Goal: Information Seeking & Learning: Check status

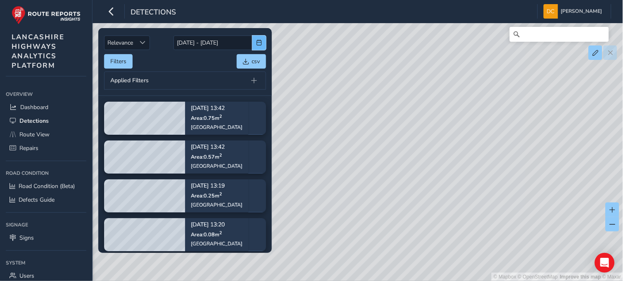
click at [258, 40] on span "button" at bounding box center [260, 43] width 6 height 6
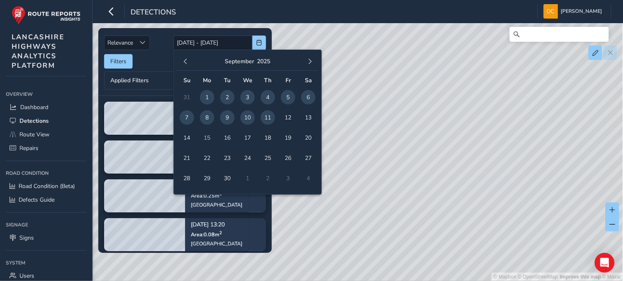
click at [245, 117] on span "10" at bounding box center [247, 117] width 14 height 14
type input "[DATE]"
click at [270, 116] on span "11" at bounding box center [268, 117] width 14 height 14
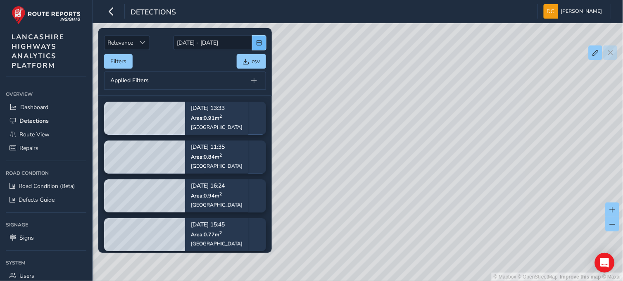
click at [260, 40] on span "button" at bounding box center [260, 43] width 6 height 6
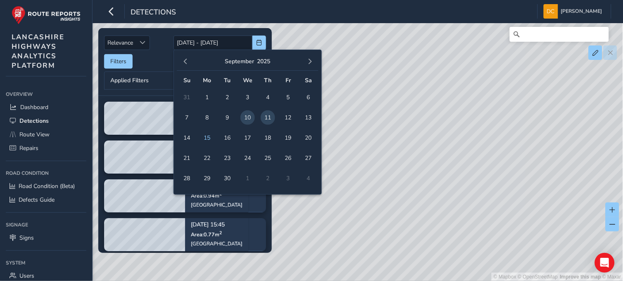
click at [267, 116] on span "11" at bounding box center [268, 117] width 14 height 14
type input "[DATE]"
click at [267, 116] on span "11" at bounding box center [268, 117] width 14 height 14
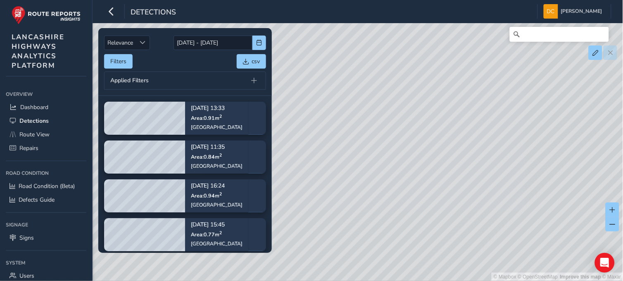
click at [133, 60] on div "Filters csv" at bounding box center [185, 61] width 162 height 14
click at [126, 60] on button "Filters" at bounding box center [118, 61] width 29 height 14
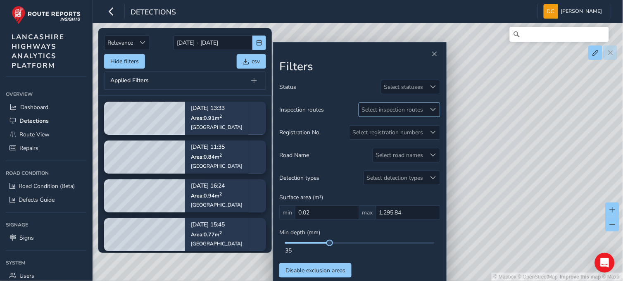
click at [403, 110] on div "Select inspection routes" at bounding box center [392, 110] width 67 height 14
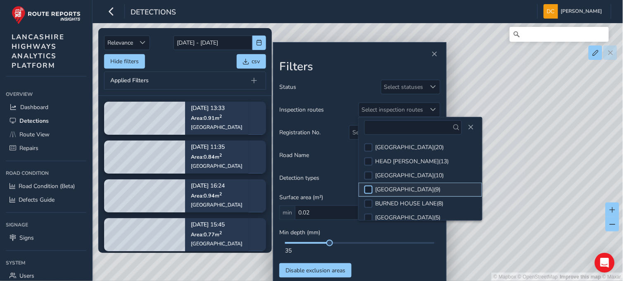
click at [370, 187] on div at bounding box center [368, 190] width 8 height 8
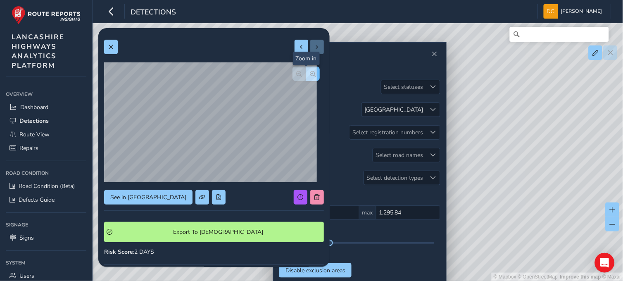
click at [310, 76] on span "button" at bounding box center [313, 74] width 6 height 6
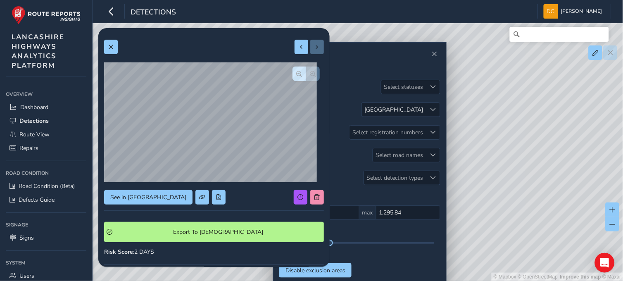
click at [307, 76] on div at bounding box center [306, 74] width 27 height 14
click at [293, 68] on button "button" at bounding box center [300, 74] width 14 height 14
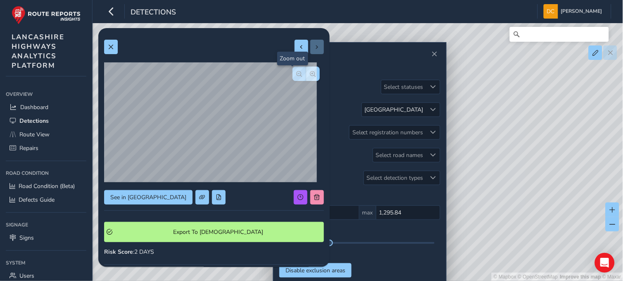
click at [293, 68] on button "button" at bounding box center [300, 74] width 14 height 14
click at [106, 40] on button at bounding box center [111, 47] width 14 height 14
click at [310, 71] on span "button" at bounding box center [313, 74] width 6 height 6
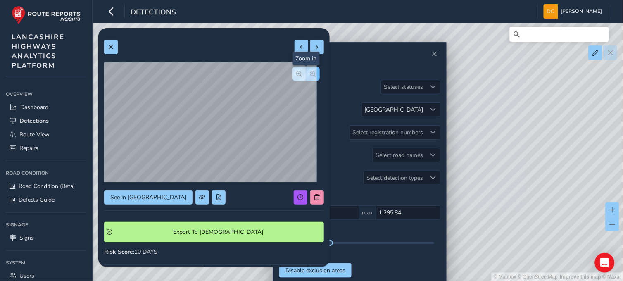
click at [310, 71] on span "button" at bounding box center [313, 74] width 6 height 6
click at [304, 71] on div at bounding box center [306, 74] width 27 height 14
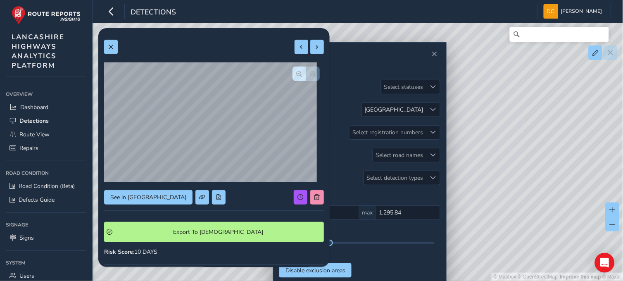
click at [304, 71] on div at bounding box center [306, 74] width 27 height 14
click at [114, 45] on button at bounding box center [111, 47] width 14 height 14
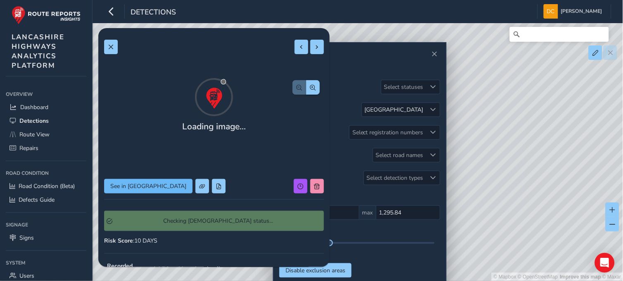
click at [140, 197] on div "Loading image... See in Route View Checking Symology status... Risk Score : 10 …" at bounding box center [214, 228] width 220 height 388
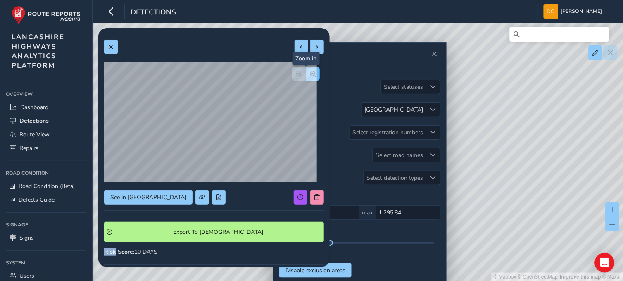
click at [310, 74] on span "button" at bounding box center [313, 74] width 6 height 6
click at [310, 75] on span "button" at bounding box center [313, 74] width 6 height 6
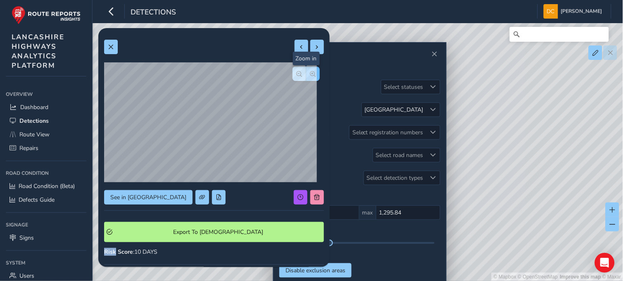
click at [304, 75] on div at bounding box center [306, 74] width 27 height 14
click at [108, 47] on span at bounding box center [111, 47] width 6 height 6
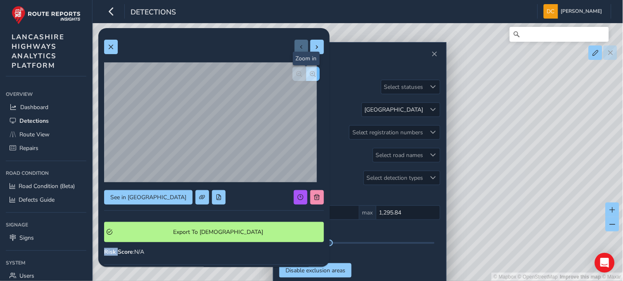
click at [310, 73] on span "button" at bounding box center [313, 74] width 6 height 6
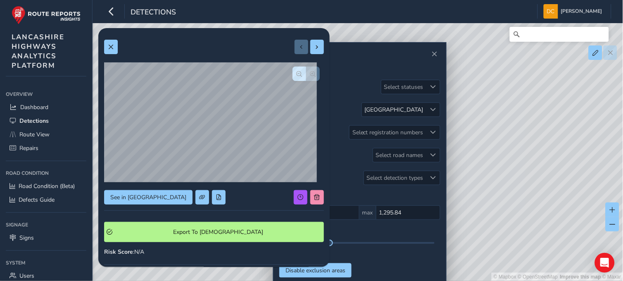
click at [307, 73] on div at bounding box center [306, 74] width 27 height 14
click at [115, 41] on button at bounding box center [111, 47] width 14 height 14
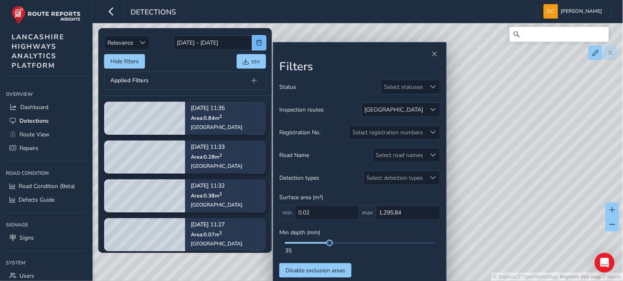
click at [257, 41] on span "button" at bounding box center [260, 43] width 6 height 6
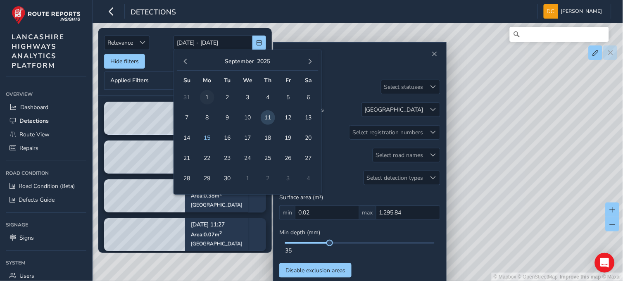
click at [208, 97] on span "1" at bounding box center [207, 97] width 14 height 14
type input "[DATE]"
click at [312, 97] on span "6" at bounding box center [308, 97] width 14 height 14
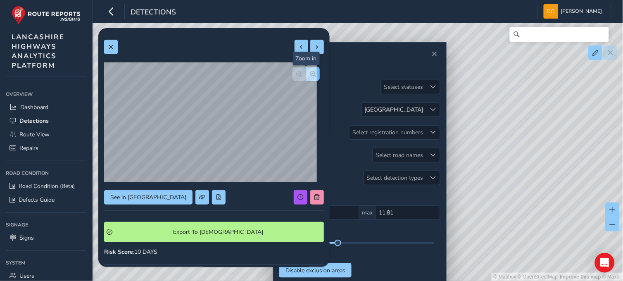
click at [310, 74] on span "button" at bounding box center [313, 74] width 6 height 6
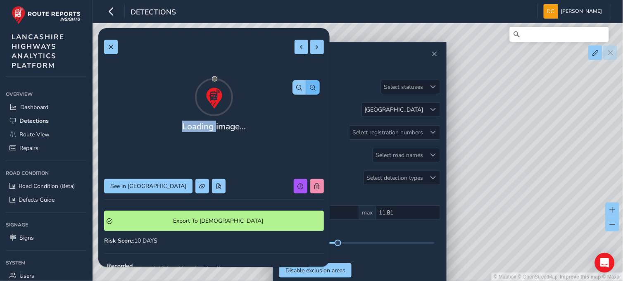
click at [307, 74] on div "Loading image... See in Route View Export To Symology Risk Score : 10 DAYS Reco…" at bounding box center [214, 240] width 220 height 412
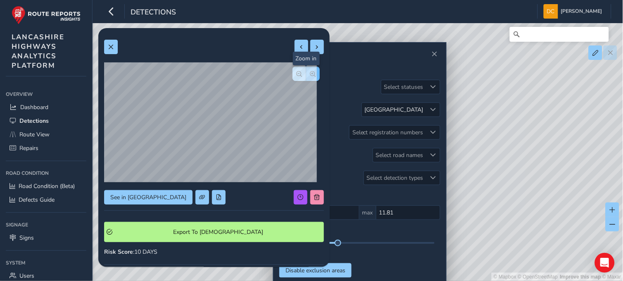
click at [310, 74] on span "button" at bounding box center [313, 74] width 6 height 6
click at [109, 48] on span at bounding box center [111, 47] width 6 height 6
click at [310, 72] on span "button" at bounding box center [313, 74] width 6 height 6
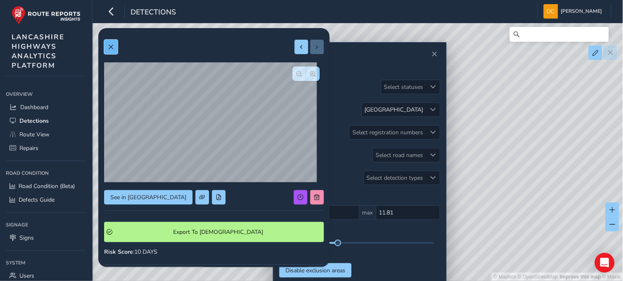
click at [115, 45] on button at bounding box center [111, 47] width 14 height 14
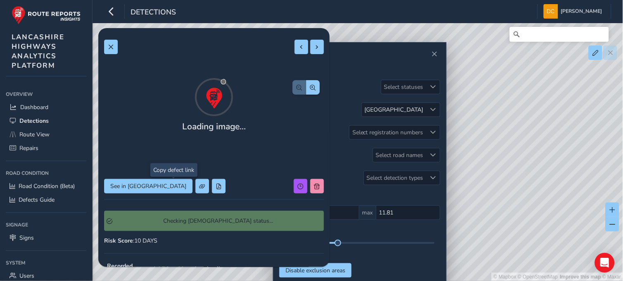
click at [195, 191] on button at bounding box center [202, 186] width 14 height 14
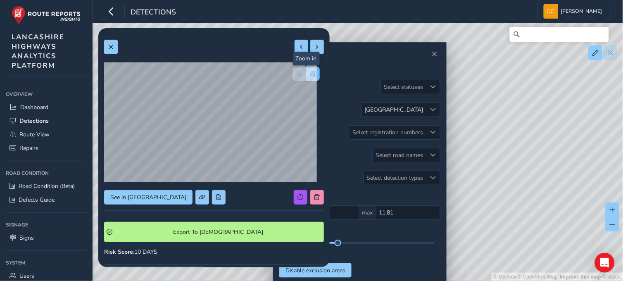
click at [306, 69] on button "button" at bounding box center [313, 74] width 14 height 14
click at [110, 48] on span at bounding box center [111, 47] width 6 height 6
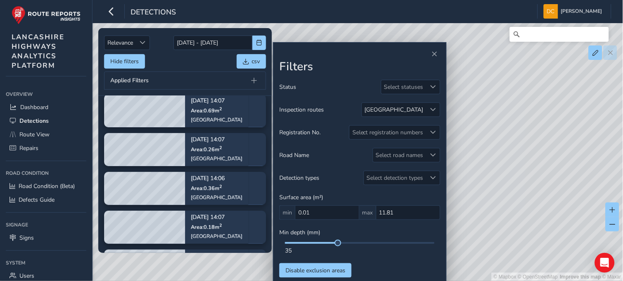
scroll to position [46, 0]
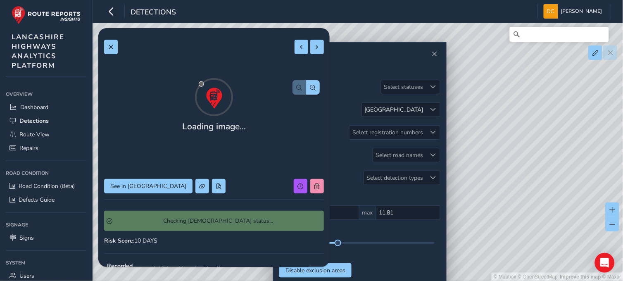
click at [158, 182] on div "Loading image... See in Route View Checking Symology status... Risk Score : 10 …" at bounding box center [214, 228] width 220 height 388
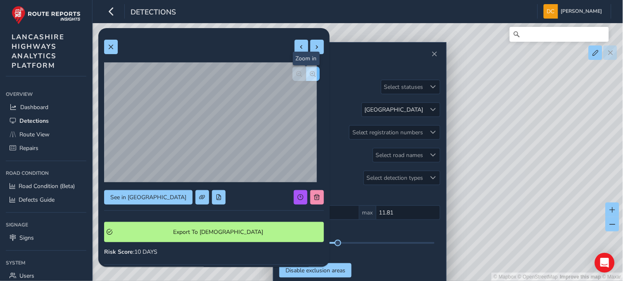
click at [310, 71] on span "button" at bounding box center [313, 74] width 6 height 6
click at [107, 42] on button at bounding box center [111, 47] width 14 height 14
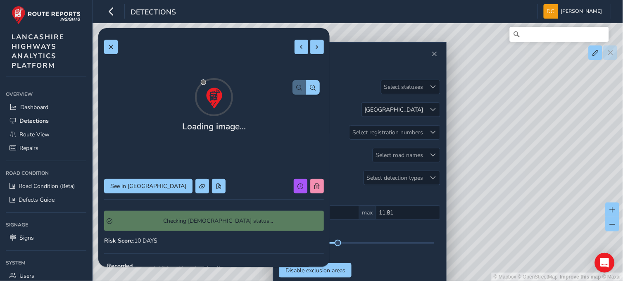
click at [131, 187] on div "Loading image... See in Route View Checking Symology status... Risk Score : 10 …" at bounding box center [214, 240] width 220 height 412
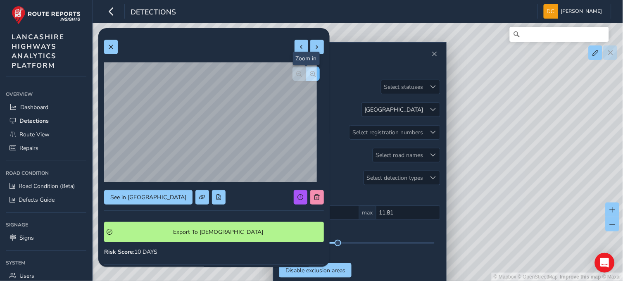
click at [310, 73] on span "button" at bounding box center [313, 74] width 6 height 6
click at [109, 50] on button at bounding box center [111, 47] width 14 height 14
click at [310, 74] on span "button" at bounding box center [313, 74] width 6 height 6
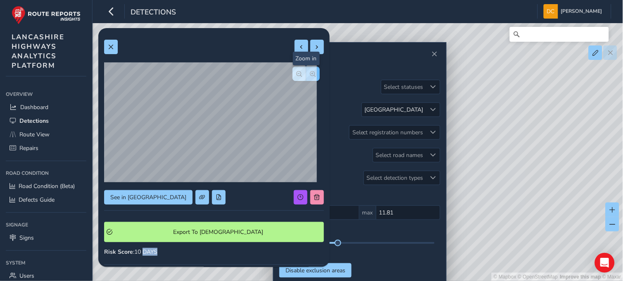
click at [310, 74] on span "button" at bounding box center [313, 74] width 6 height 6
click at [107, 46] on button at bounding box center [111, 47] width 14 height 14
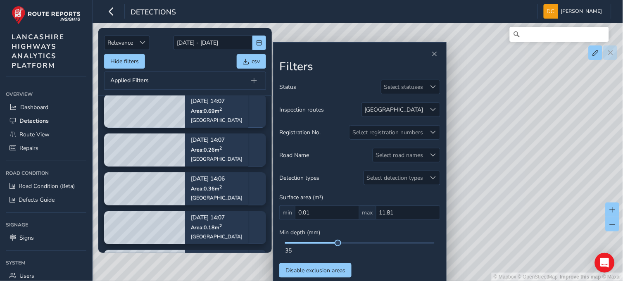
click at [264, 247] on tbody "[DATE] 11:37 Area: 0.94 m [STREET_ADDRESS] [DATE] 14:07 Area: 0.69 m [STREET_AD…" at bounding box center [185, 266] width 174 height 433
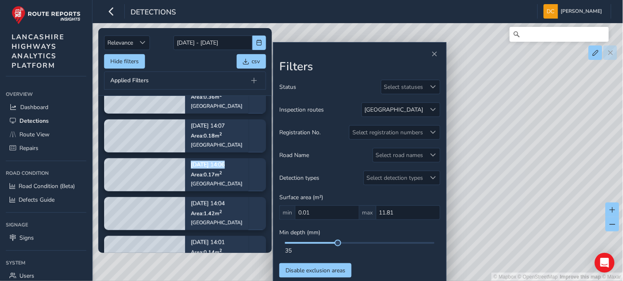
scroll to position [156, 0]
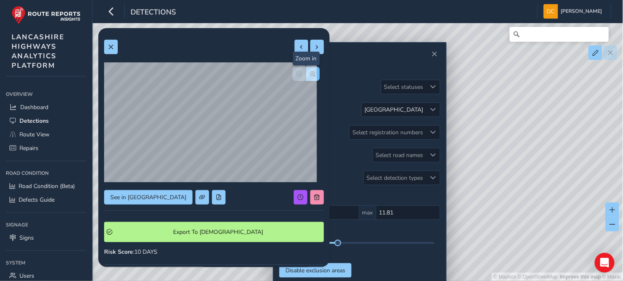
click at [310, 75] on span "button" at bounding box center [313, 74] width 6 height 6
click at [108, 42] on button at bounding box center [111, 47] width 14 height 14
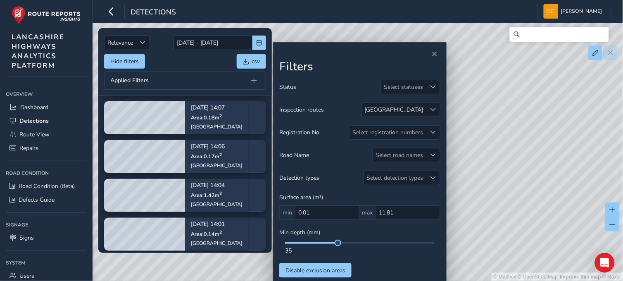
scroll to position [18, 0]
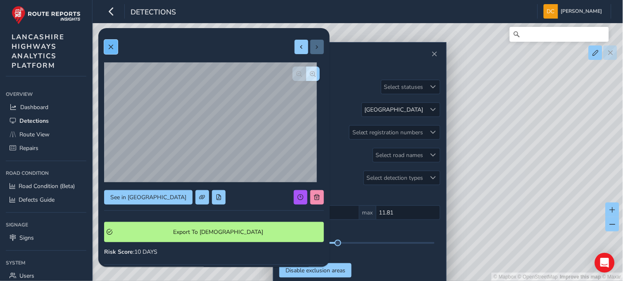
click at [109, 47] on span at bounding box center [111, 47] width 6 height 6
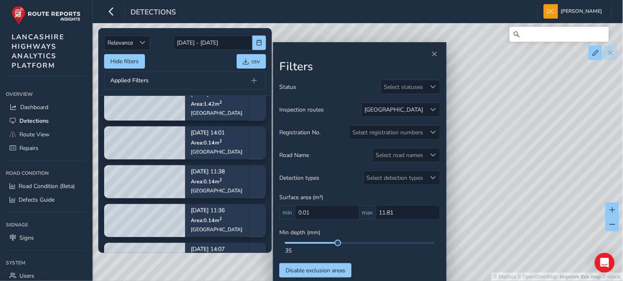
scroll to position [232, 0]
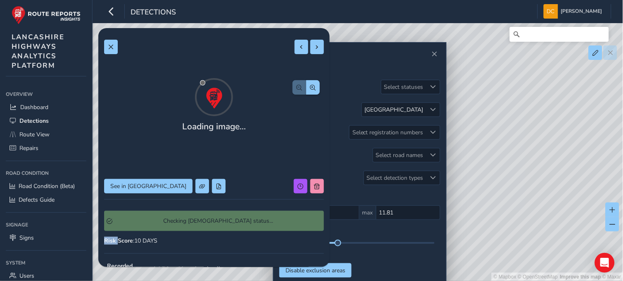
click at [155, 175] on div "Loading image... See in Route View Checking Symology status... Risk Score : 10 …" at bounding box center [214, 228] width 220 height 388
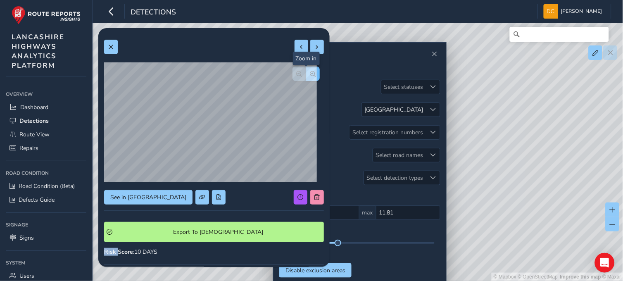
click at [310, 71] on span "button" at bounding box center [313, 74] width 6 height 6
click at [109, 49] on span at bounding box center [111, 47] width 6 height 6
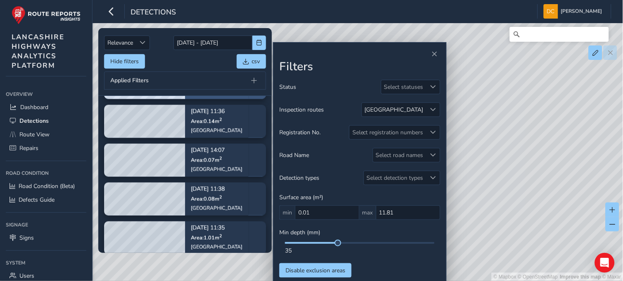
scroll to position [319, 0]
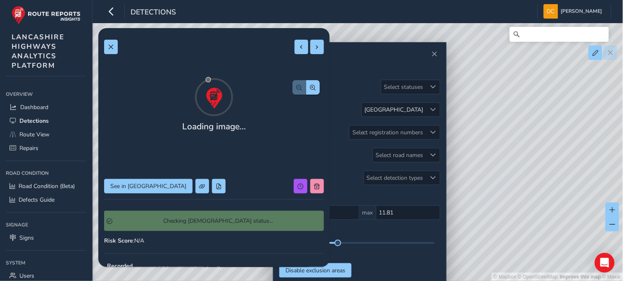
click at [159, 186] on div "Loading image... See in Route View Checking Symology status... Risk Score : N/A…" at bounding box center [214, 228] width 220 height 388
